Goal: Information Seeking & Learning: Learn about a topic

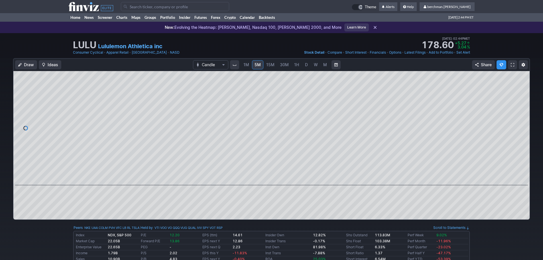
click at [153, 7] on input "Search" at bounding box center [175, 6] width 108 height 9
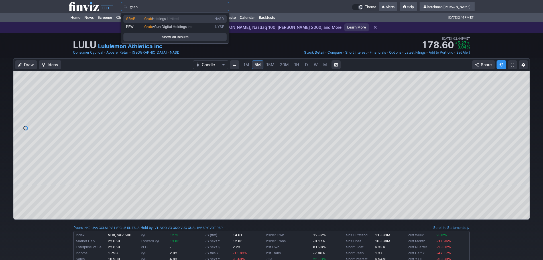
click at [152, 18] on span "Holdings Limited" at bounding box center [165, 19] width 27 height 4
type input "GRAB"
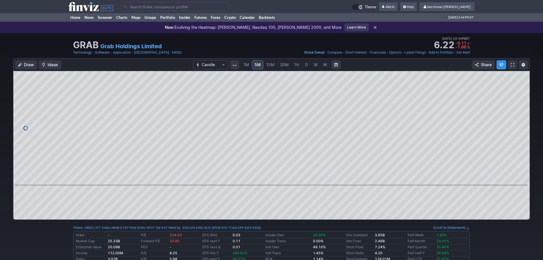
click at [306, 66] on span "D" at bounding box center [306, 64] width 3 height 5
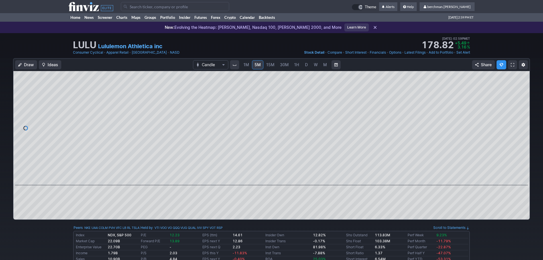
click at [140, 10] on input "Search" at bounding box center [175, 6] width 108 height 9
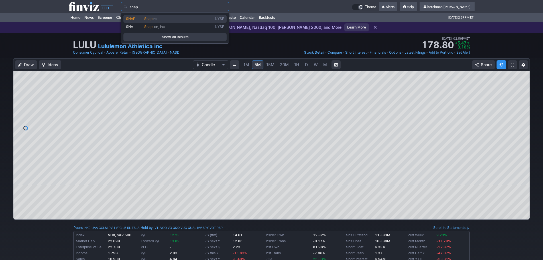
click at [140, 20] on span "SNAP" at bounding box center [135, 19] width 18 height 5
type input "SNAP"
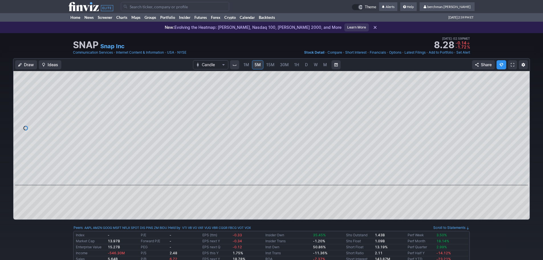
click at [308, 64] on link "D" at bounding box center [306, 64] width 9 height 9
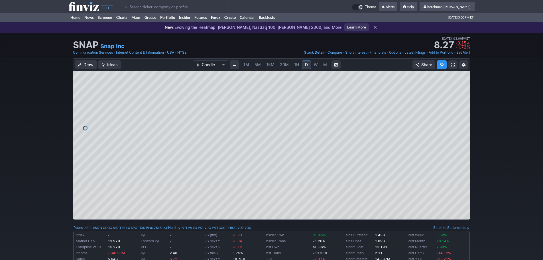
click at [159, 6] on input "Search" at bounding box center [175, 6] width 108 height 9
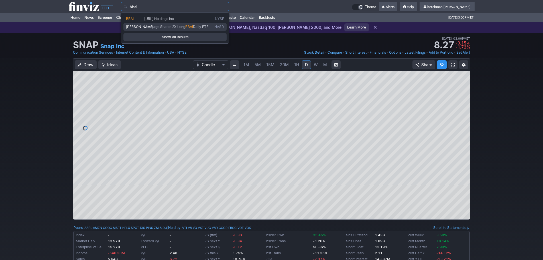
drag, startPoint x: 171, startPoint y: 23, endPoint x: 171, endPoint y: 18, distance: 4.8
click at [171, 18] on div "BBAI BigBear.ai Holdings Inc NYSE BAIG Leverage Shares 2X Long BBAI Daily ETF N…" at bounding box center [174, 23] width 103 height 16
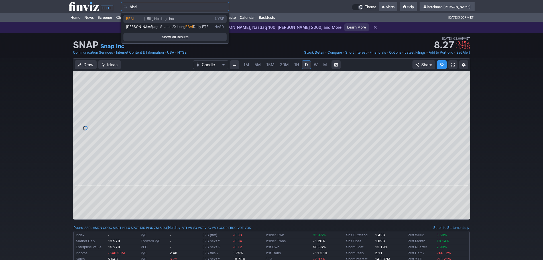
click at [171, 18] on span "BigBear.ai Holdings Inc" at bounding box center [159, 19] width 30 height 4
type input "BBAI"
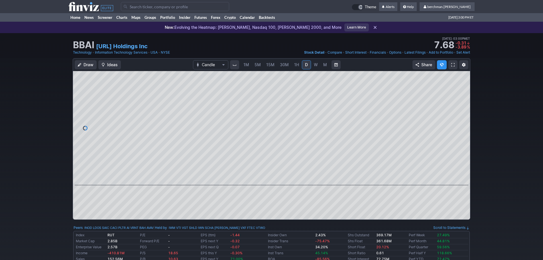
click at [258, 64] on span "5M" at bounding box center [258, 64] width 6 height 5
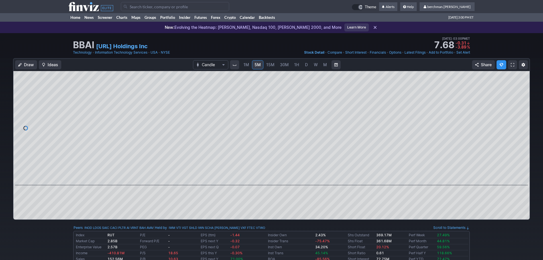
click at [163, 7] on input "Search" at bounding box center [175, 6] width 108 height 9
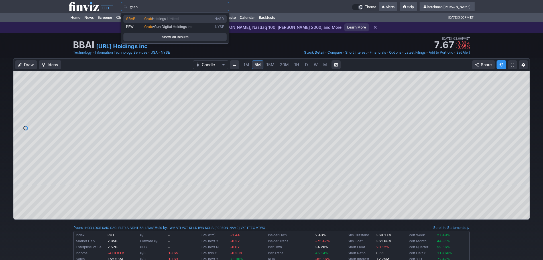
click at [160, 16] on link "GRAB Grab Holdings Limited NASD" at bounding box center [174, 19] width 103 height 8
type input "GRAB"
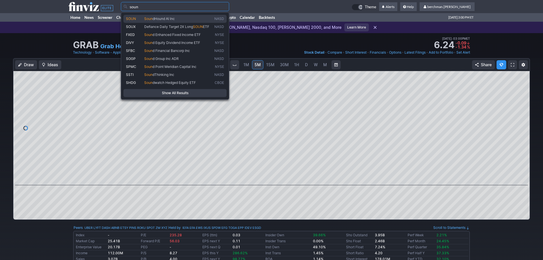
click at [168, 18] on span "dHound AI Inc" at bounding box center [164, 19] width 22 height 4
type input "SOUN"
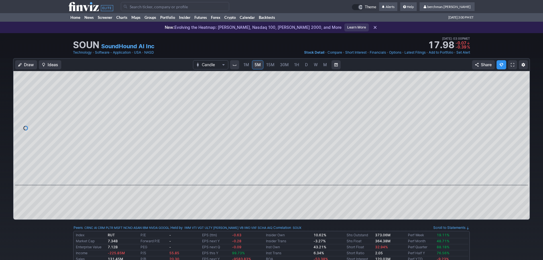
click at [304, 67] on span "D" at bounding box center [306, 65] width 4 height 6
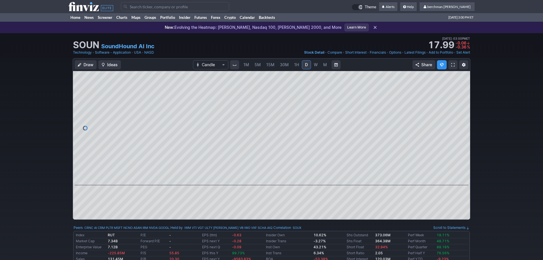
click at [197, 7] on input "Search" at bounding box center [175, 6] width 108 height 9
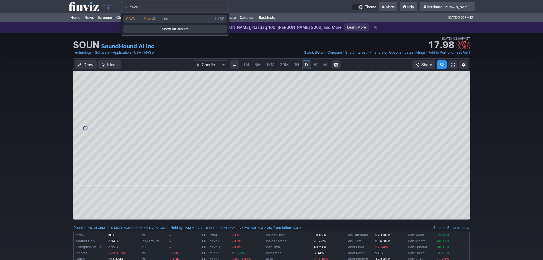
click at [192, 18] on span "Cava Group Inc" at bounding box center [178, 19] width 71 height 5
type input "CAVA"
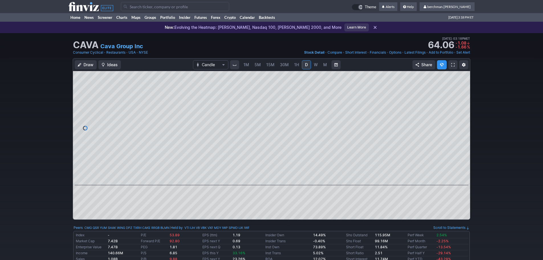
click at [172, 7] on input "Search" at bounding box center [175, 6] width 108 height 9
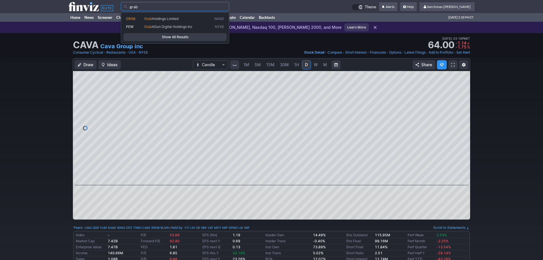
click at [162, 17] on span "Holdings Limited" at bounding box center [165, 19] width 27 height 4
type input "GRAB"
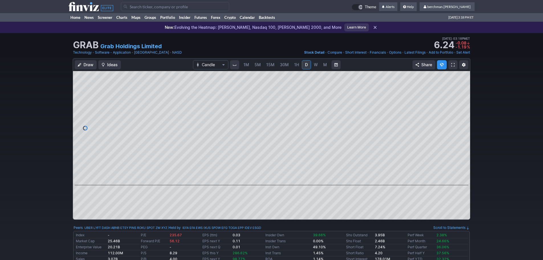
click at [259, 65] on span "5M" at bounding box center [258, 64] width 6 height 5
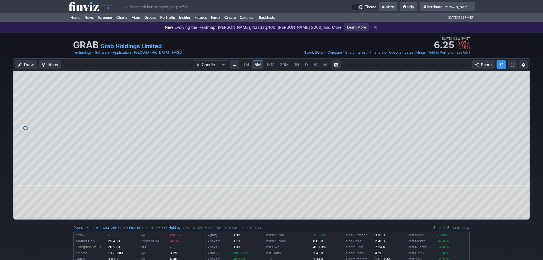
click at [132, 7] on input "Search" at bounding box center [175, 6] width 108 height 9
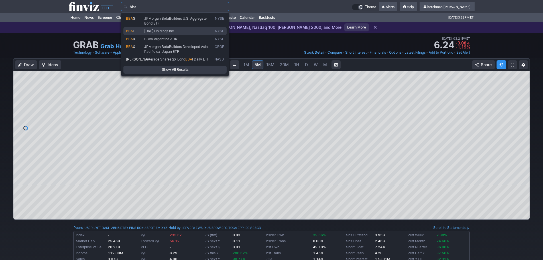
click at [146, 28] on link "BBA I BigBear.ai Holdings Inc NYSE" at bounding box center [174, 31] width 103 height 8
type input "BBAI"
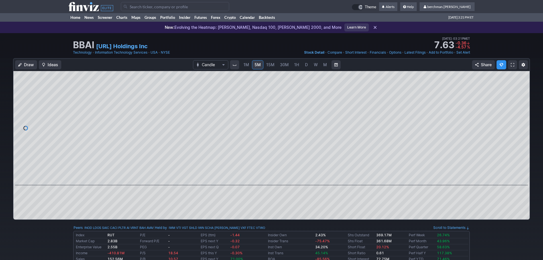
click at [308, 67] on span "D" at bounding box center [306, 65] width 4 height 6
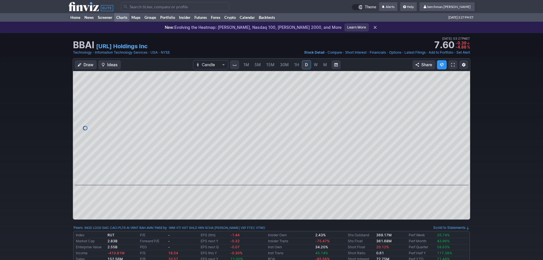
click at [118, 17] on link "Charts" at bounding box center [121, 17] width 15 height 9
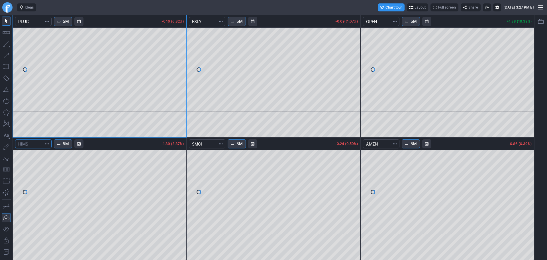
click at [35, 143] on input "Search" at bounding box center [33, 143] width 36 height 9
click at [3, 11] on div at bounding box center [7, 7] width 15 height 15
click at [8, 9] on link "Finviz.com" at bounding box center [7, 7] width 10 height 10
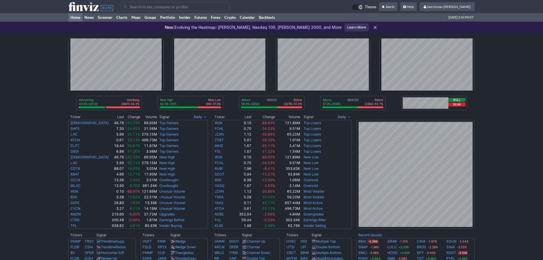
click at [146, 7] on input "Search" at bounding box center [175, 6] width 108 height 9
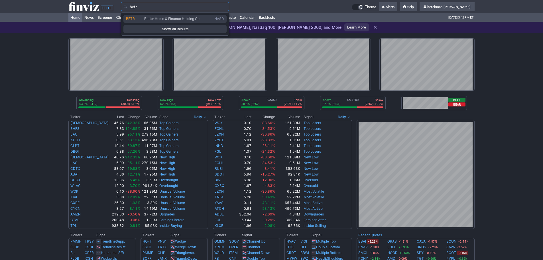
click at [146, 17] on span "Better Home & Finance Holding Co" at bounding box center [171, 19] width 55 height 4
type input "BETR"
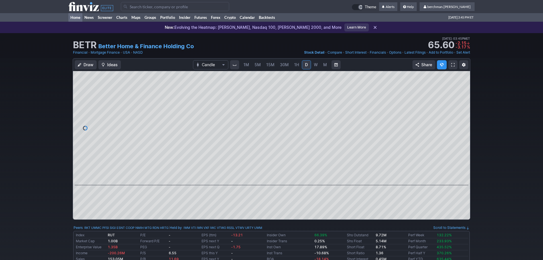
click at [75, 17] on link "Home" at bounding box center [75, 17] width 14 height 9
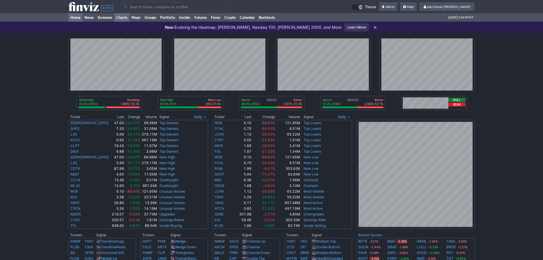
click at [121, 17] on link "Charts" at bounding box center [121, 17] width 15 height 9
